Goal: Task Accomplishment & Management: Manage account settings

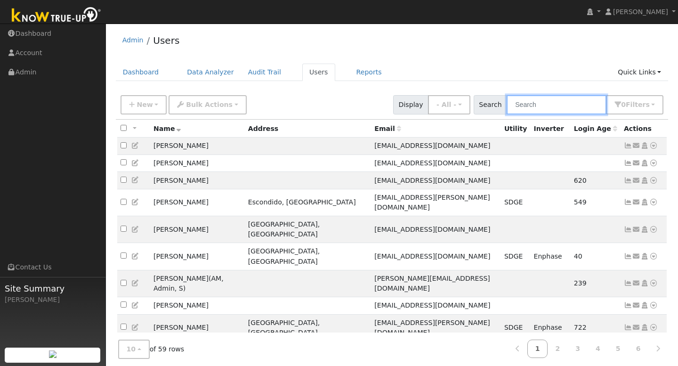
click at [546, 107] on input "text" at bounding box center [556, 104] width 100 height 19
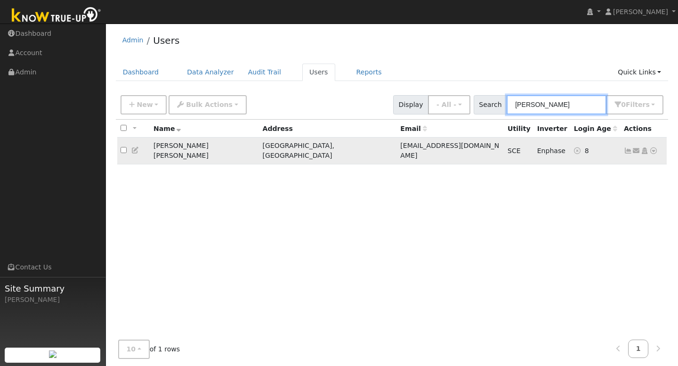
type input "[PERSON_NAME]"
click at [397, 143] on td "[EMAIL_ADDRESS][DOMAIN_NAME]" at bounding box center [450, 150] width 107 height 27
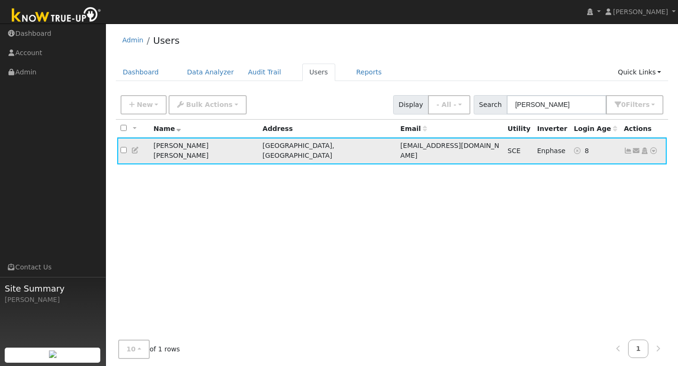
click at [397, 143] on td "[EMAIL_ADDRESS][DOMAIN_NAME]" at bounding box center [450, 150] width 107 height 27
click at [628, 149] on icon at bounding box center [628, 150] width 8 height 7
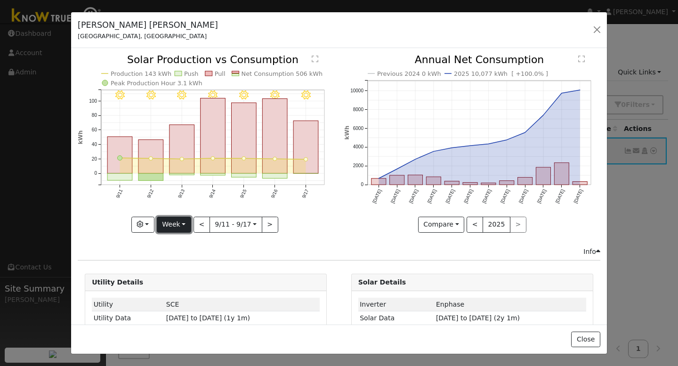
click at [186, 219] on button "Week" at bounding box center [174, 224] width 34 height 16
click at [192, 271] on link "Month" at bounding box center [189, 270] width 65 height 13
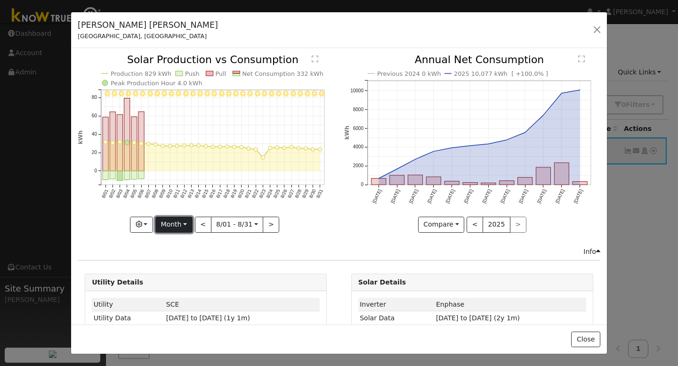
click at [185, 224] on button "Month" at bounding box center [173, 224] width 37 height 16
click at [187, 282] on link "Year" at bounding box center [188, 283] width 65 height 13
type input "[DATE]"
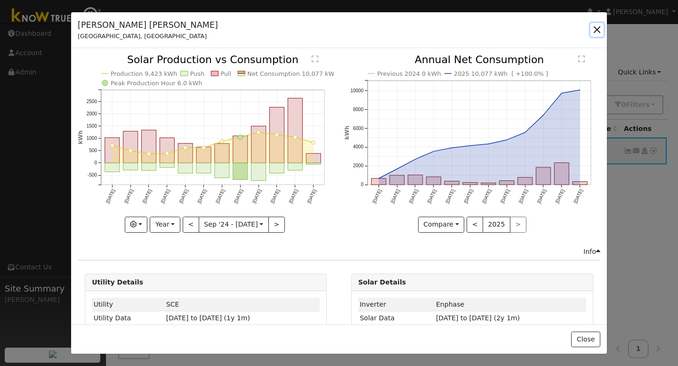
click at [595, 30] on button "button" at bounding box center [596, 29] width 13 height 13
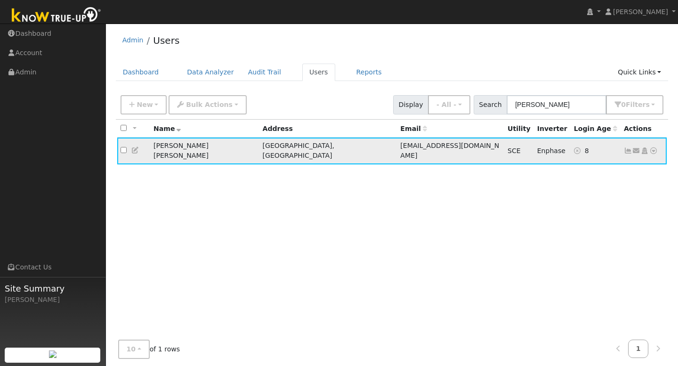
click at [625, 147] on icon at bounding box center [628, 150] width 8 height 7
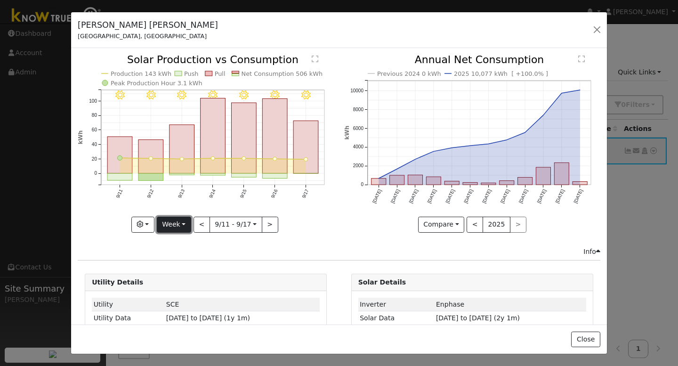
click at [183, 224] on button "Week" at bounding box center [174, 224] width 34 height 16
click at [191, 287] on link "Year" at bounding box center [189, 283] width 65 height 13
type input "[DATE]"
